Goal: Check status: Check status

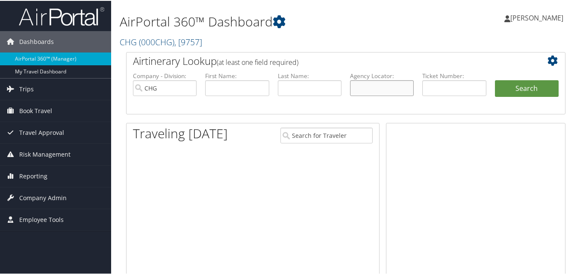
click at [381, 91] on input "text" at bounding box center [382, 87] width 64 height 16
paste input "ACBLRN"
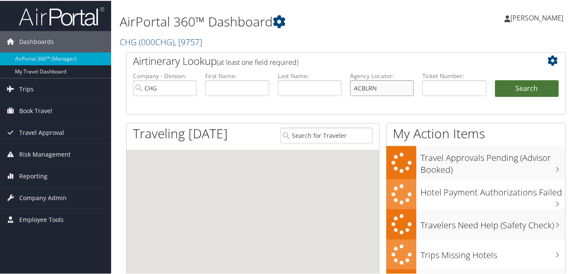
type input "ACBLRN"
click at [507, 88] on button "Search" at bounding box center [527, 87] width 64 height 17
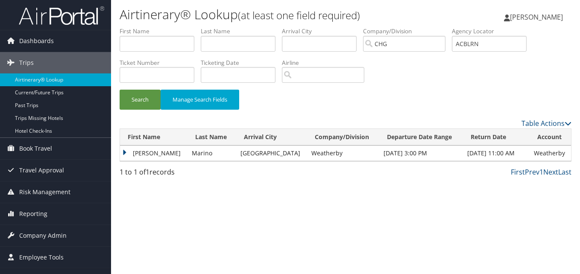
click at [126, 150] on td "Maria" at bounding box center [154, 153] width 68 height 15
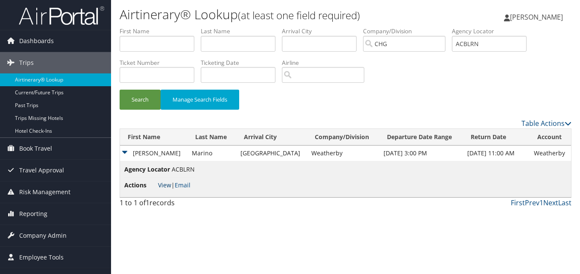
click at [166, 183] on link "View" at bounding box center [164, 185] width 13 height 8
click at [470, 44] on input "ACBLRN" at bounding box center [489, 44] width 75 height 16
paste input "FZATRP"
type input "FZATRP"
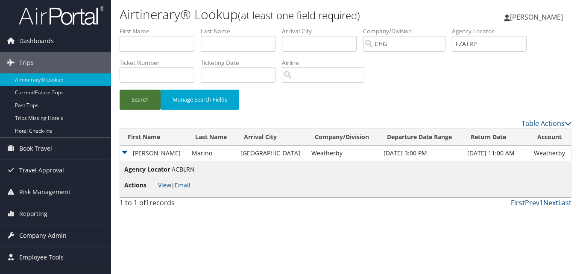
click at [144, 104] on button "Search" at bounding box center [140, 100] width 41 height 20
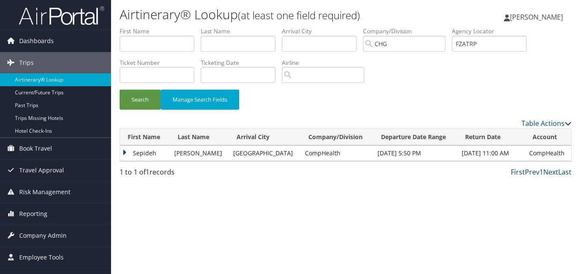
click at [127, 151] on td "Sepideh" at bounding box center [145, 153] width 50 height 15
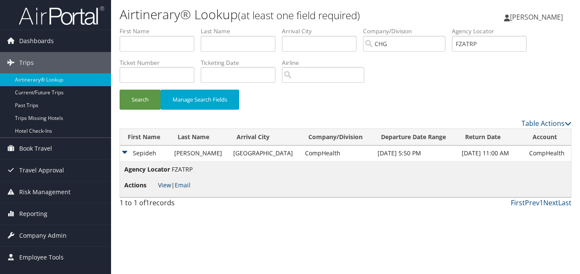
click at [167, 185] on link "View" at bounding box center [164, 185] width 13 height 8
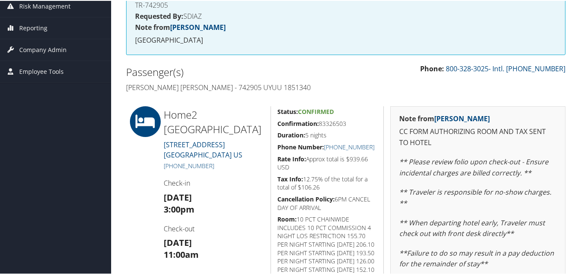
scroll to position [113, 0]
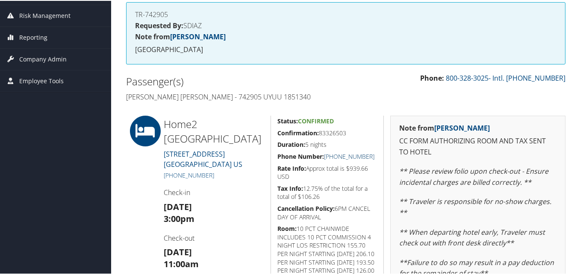
drag, startPoint x: 380, startPoint y: 155, endPoint x: 331, endPoint y: 157, distance: 49.2
copy link "[PHONE_NUMBER]"
click at [370, 177] on h5 "Rate Info: Approx total is $939.66 USD" at bounding box center [327, 172] width 100 height 17
drag, startPoint x: 377, startPoint y: 155, endPoint x: 333, endPoint y: 153, distance: 44.5
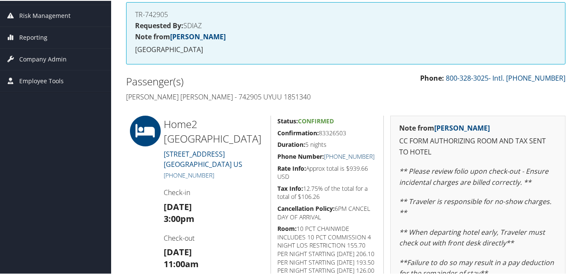
copy link "[PHONE_NUMBER]"
drag, startPoint x: 349, startPoint y: 131, endPoint x: 277, endPoint y: 131, distance: 72.2
click at [277, 131] on h5 "Confirmation: 83326503" at bounding box center [327, 132] width 100 height 9
copy h5 "Confirmation: 83326503"
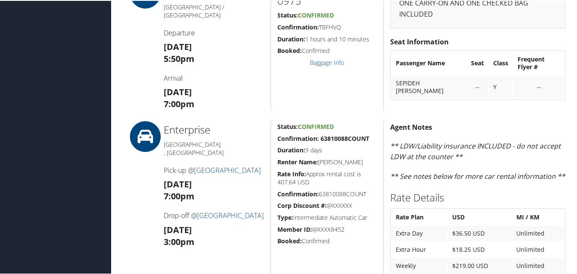
scroll to position [299, 0]
